Goal: Navigation & Orientation: Find specific page/section

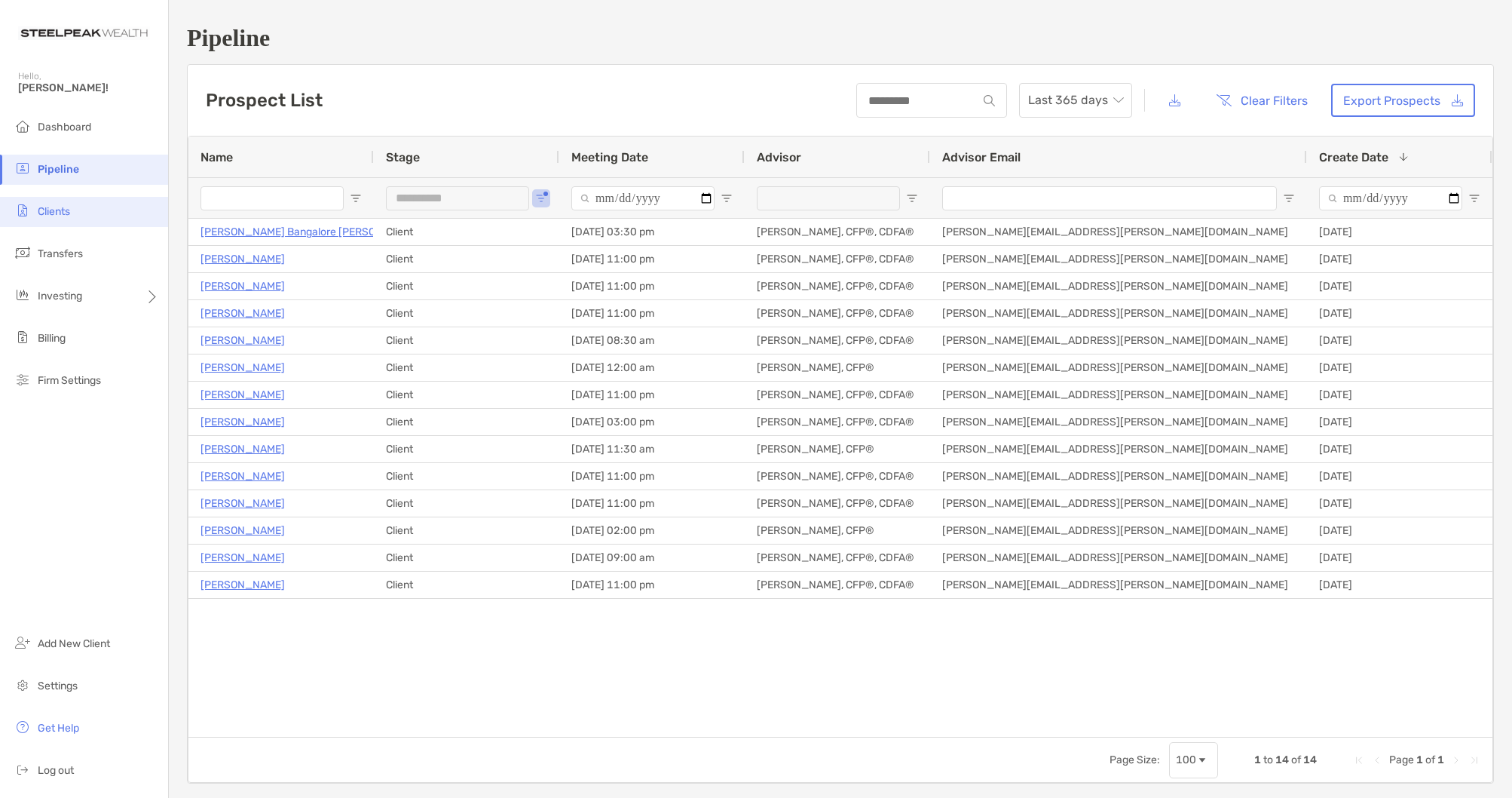
click at [73, 209] on li "Clients" at bounding box center [84, 212] width 168 height 31
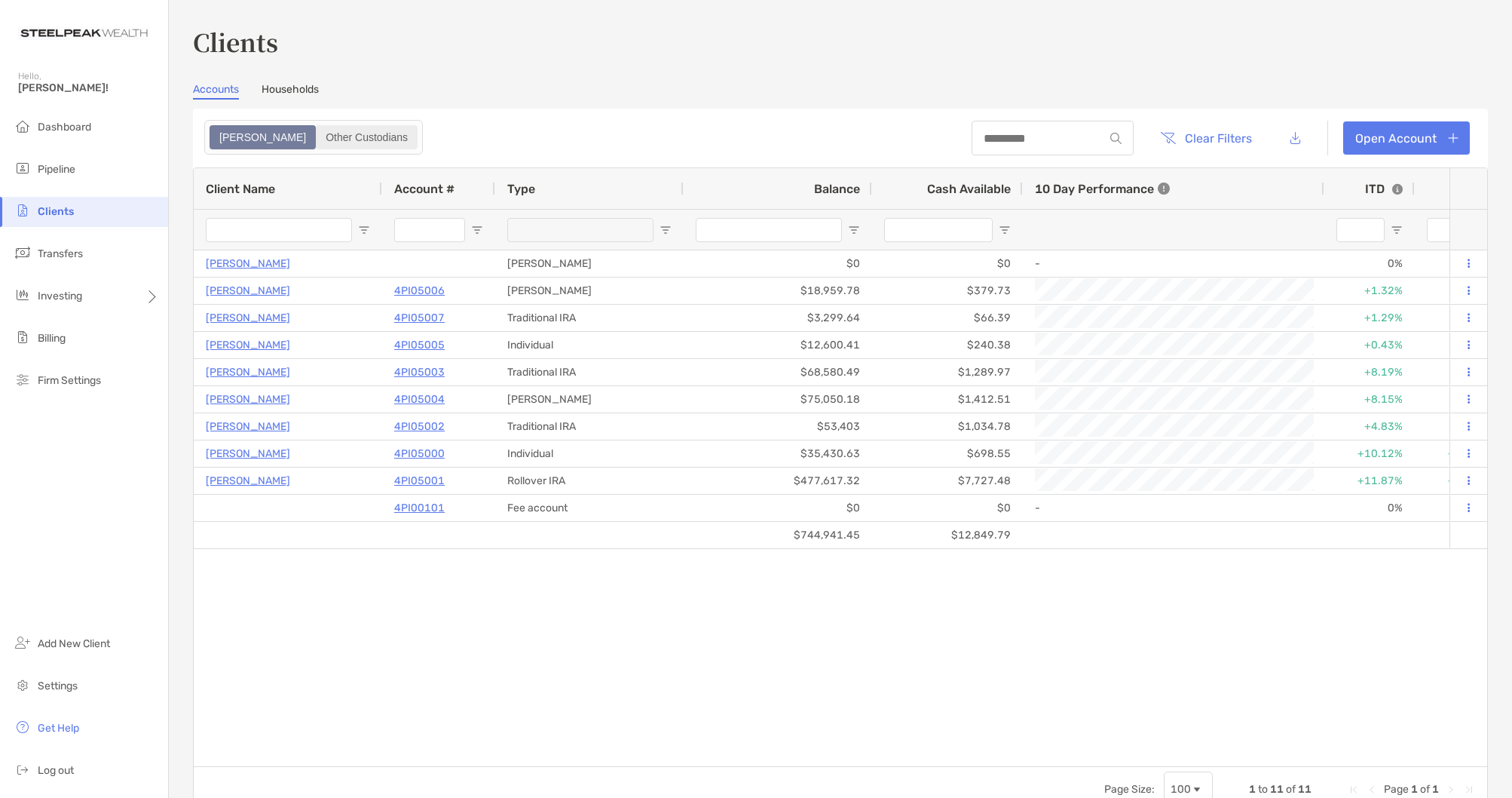
click at [341, 144] on div "Other Custodians" at bounding box center [366, 137] width 99 height 21
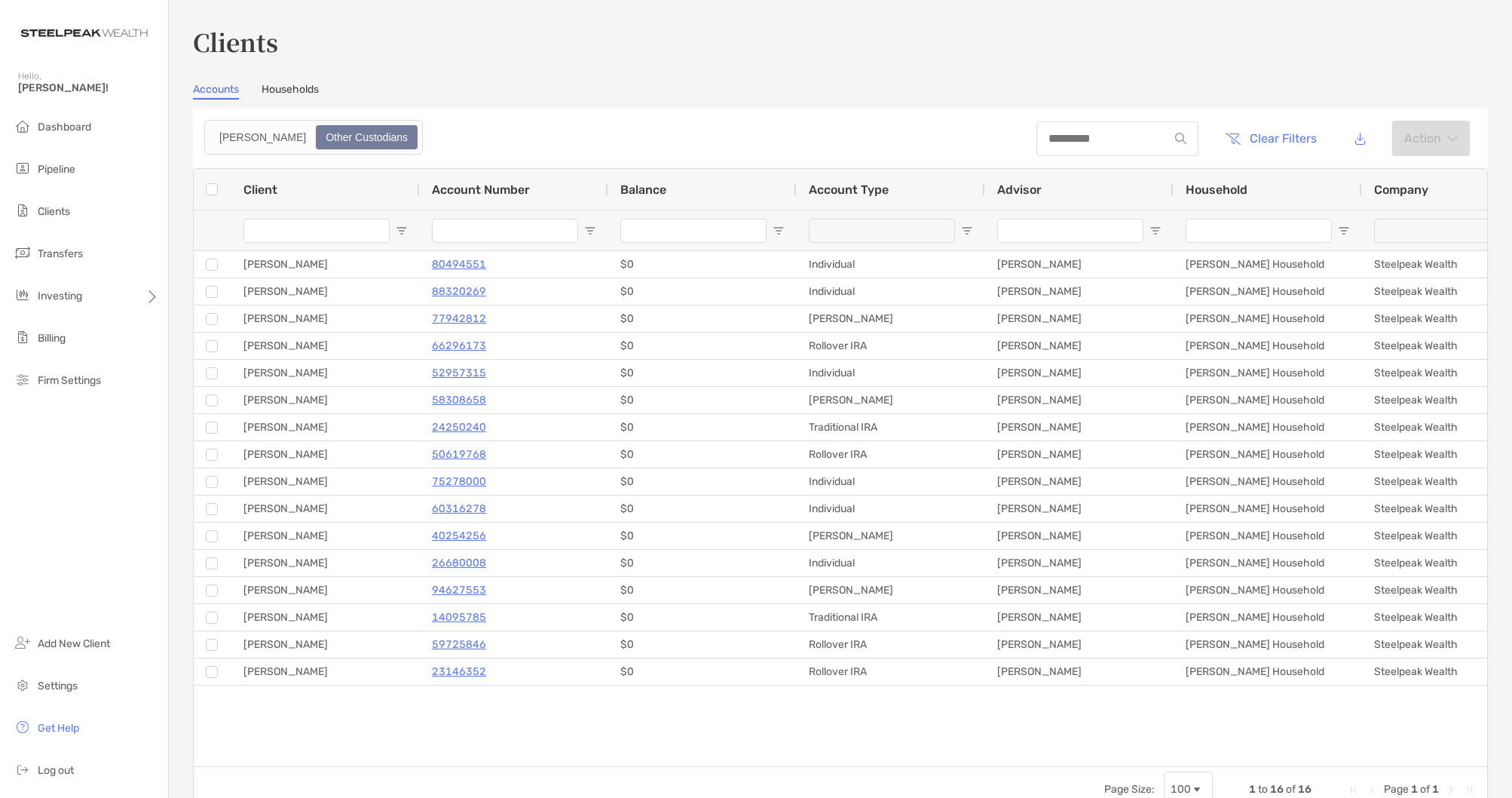
click at [265, 90] on link "Households" at bounding box center [290, 91] width 57 height 16
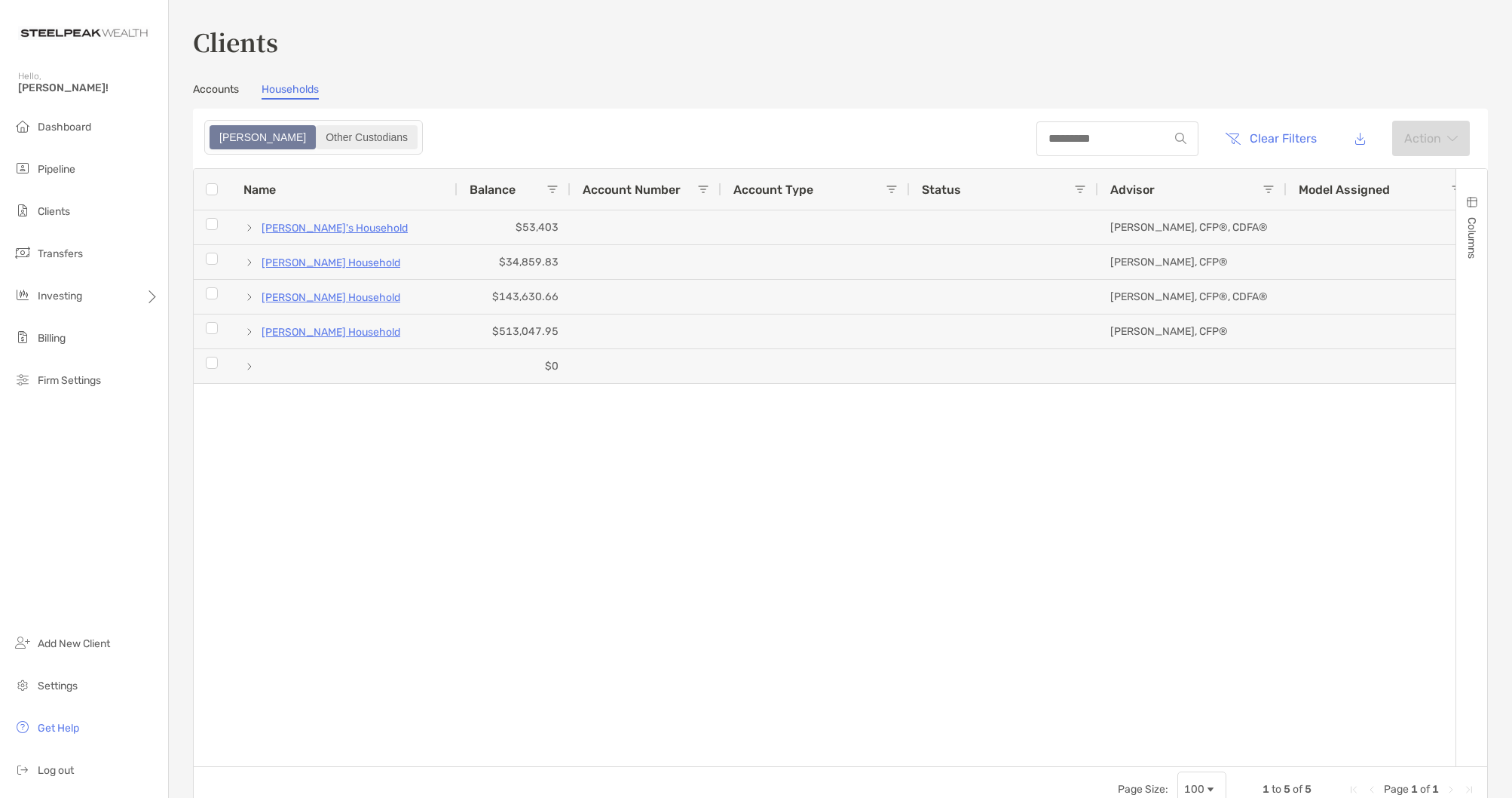
click at [318, 137] on div "Other Custodians" at bounding box center [366, 137] width 99 height 21
